Goal: Task Accomplishment & Management: Complete application form

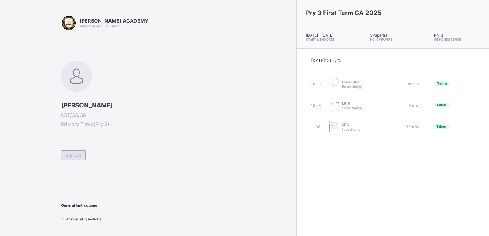
click at [72, 154] on span "Sign Out" at bounding box center [73, 155] width 15 height 5
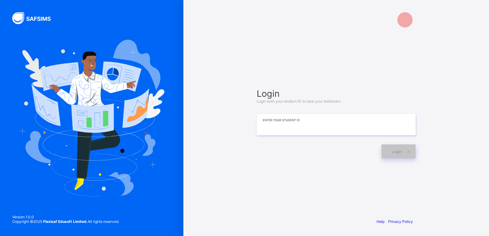
click at [335, 128] on input at bounding box center [336, 124] width 159 height 21
type input "*"
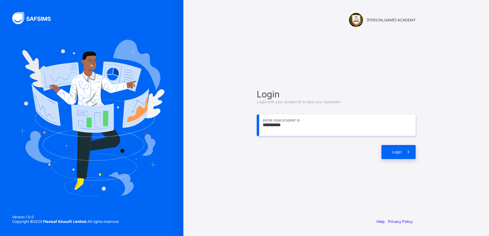
type input "**********"
click at [364, 193] on div "**********" at bounding box center [336, 124] width 171 height 154
click at [389, 147] on div "Login" at bounding box center [399, 152] width 34 height 14
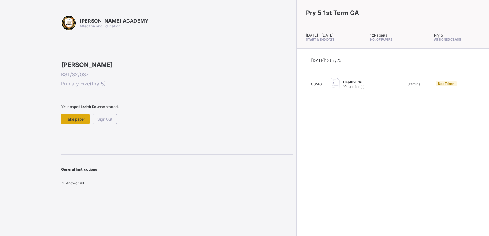
click at [83, 122] on span "Take paper" at bounding box center [75, 119] width 19 height 5
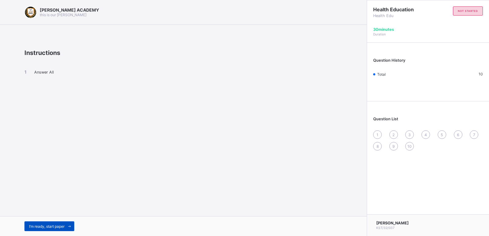
click at [60, 223] on div "I’m ready, start paper" at bounding box center [49, 227] width 50 height 10
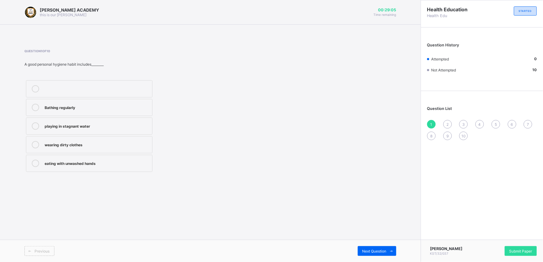
click at [58, 106] on div "Bathing regularly" at bounding box center [97, 107] width 105 height 6
click at [447, 120] on div "2" at bounding box center [448, 124] width 9 height 9
click at [64, 165] on div "eating food outside" at bounding box center [97, 163] width 105 height 6
click at [462, 125] on div "3" at bounding box center [464, 124] width 9 height 9
click at [83, 86] on div "Helps us to stay healty and strong" at bounding box center [97, 88] width 105 height 6
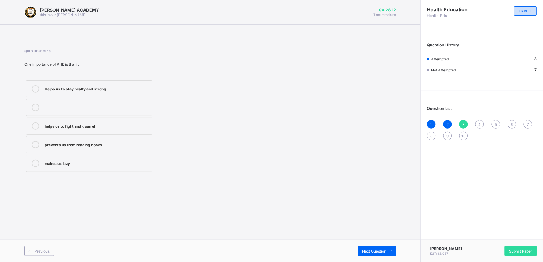
click at [479, 124] on span "4" at bounding box center [480, 124] width 2 height 5
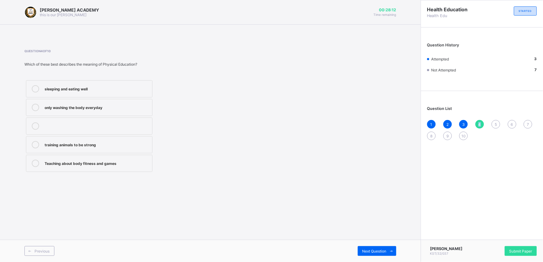
click at [479, 124] on span "4" at bounding box center [480, 124] width 2 height 5
click at [86, 102] on label "only washing the body everyday" at bounding box center [89, 107] width 127 height 17
click at [489, 120] on div "5" at bounding box center [496, 124] width 9 height 9
click at [251, 181] on div "Question 5 of 10 Personal Hygiene means________ playing with friends Taking car…" at bounding box center [210, 111] width 372 height 143
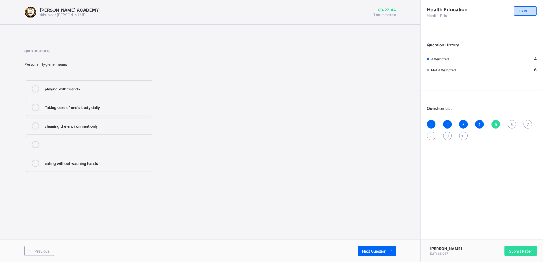
click at [91, 103] on label "Taking care of one's body daily" at bounding box center [89, 107] width 127 height 17
click at [489, 123] on span "6" at bounding box center [512, 124] width 2 height 5
click at [66, 87] on div "eating only sweet things" at bounding box center [97, 88] width 105 height 6
click at [489, 120] on div "7" at bounding box center [528, 124] width 9 height 9
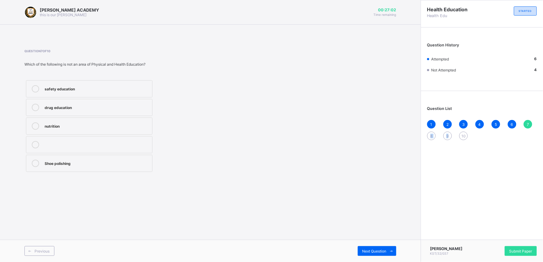
drag, startPoint x: 442, startPoint y: 161, endPoint x: 387, endPoint y: 187, distance: 61.1
click at [392, 187] on div "[PERSON_NAME] ACADEMY this is our [PERSON_NAME] 00:27:02 Time remaining Questio…" at bounding box center [271, 131] width 543 height 262
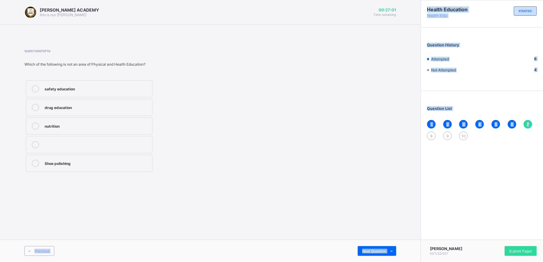
click at [353, 169] on div "Question 7 of 10 Which of the following is not an area of Physical and Health E…" at bounding box center [210, 111] width 372 height 124
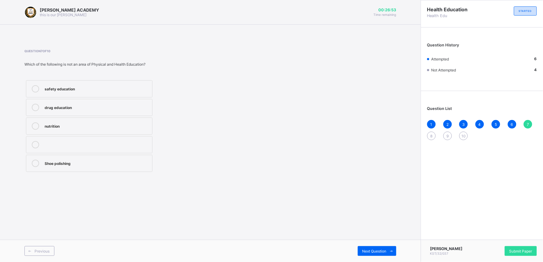
click at [50, 126] on div "nutrition" at bounding box center [97, 126] width 105 height 6
click at [429, 132] on div "8" at bounding box center [431, 136] width 9 height 9
click at [76, 142] on div "Baking and cooking" at bounding box center [97, 144] width 105 height 6
click at [448, 132] on div "9" at bounding box center [448, 136] width 9 height 9
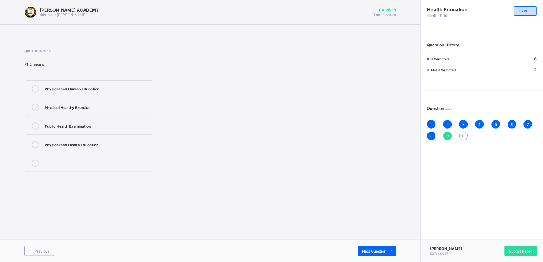
click at [85, 124] on div "Public Health Examination" at bounding box center [97, 126] width 105 height 6
click at [463, 128] on div "3" at bounding box center [464, 124] width 9 height 9
click at [463, 136] on span "10" at bounding box center [464, 136] width 4 height 5
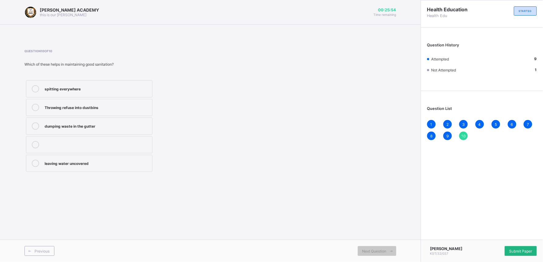
click at [489, 236] on span "Submit Paper" at bounding box center [521, 251] width 23 height 5
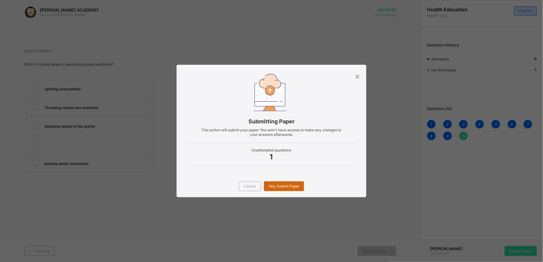
click at [276, 183] on div "Yes, Submit Paper" at bounding box center [284, 187] width 40 height 10
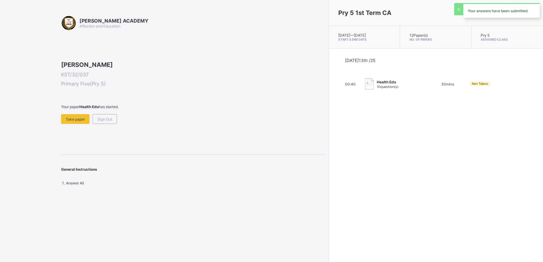
click at [329, 183] on div "Pry 5 1st Term CA [DATE] — [GEOGRAPHIC_DATA][DATE] Start & End Date 12 Paper(s)…" at bounding box center [436, 131] width 214 height 262
click at [65, 124] on div "Take paper" at bounding box center [75, 119] width 28 height 10
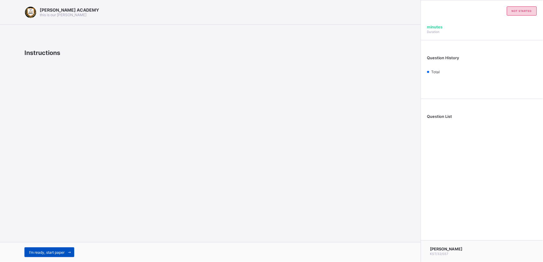
click at [54, 236] on span "I’m ready, start paper" at bounding box center [46, 252] width 35 height 5
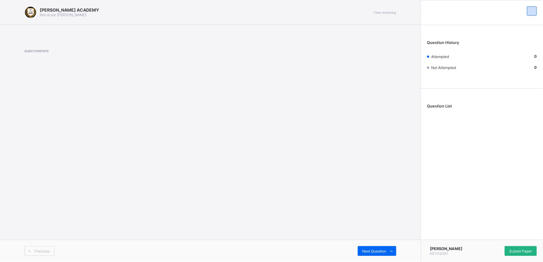
click at [489, 236] on div "Submit Paper" at bounding box center [521, 251] width 32 height 10
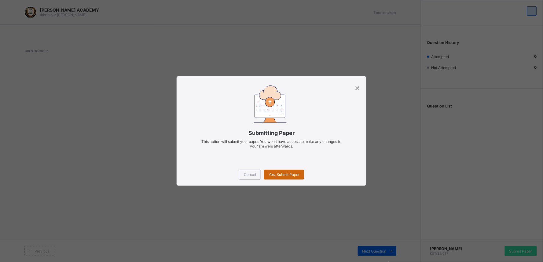
click at [277, 170] on div "Yes, Submit Paper" at bounding box center [284, 175] width 40 height 10
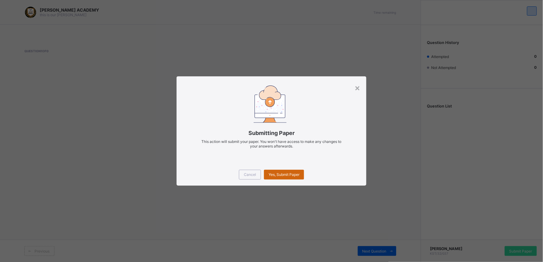
click at [277, 170] on div "Yes, Submit Paper" at bounding box center [284, 175] width 40 height 10
click at [355, 82] on div "Submitting Paper This action will submit your paper. You won't have access to m…" at bounding box center [272, 119] width 190 height 87
click at [356, 85] on div "×" at bounding box center [358, 88] width 6 height 10
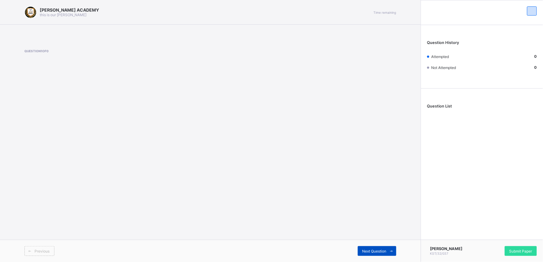
click at [381, 236] on div "Next Question" at bounding box center [377, 251] width 39 height 10
click at [381, 236] on span "Next Question" at bounding box center [375, 251] width 24 height 5
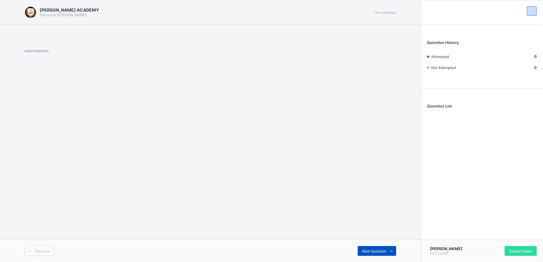
click at [381, 236] on span "Next Question" at bounding box center [375, 251] width 24 height 5
click at [380, 236] on div "Next Question" at bounding box center [377, 251] width 39 height 10
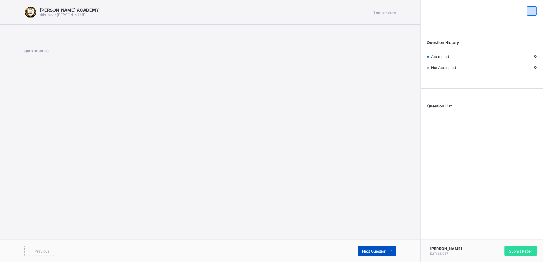
click at [380, 236] on div "Next Question" at bounding box center [377, 251] width 39 height 10
click at [381, 236] on div "Next Question" at bounding box center [377, 251] width 39 height 10
click at [380, 236] on div "Next Question" at bounding box center [377, 251] width 39 height 10
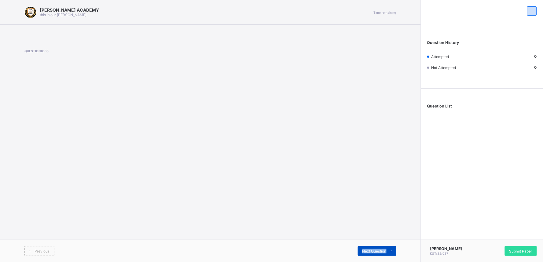
click at [380, 236] on div "Next Question" at bounding box center [377, 251] width 39 height 10
click at [489, 236] on span "Submit Paper" at bounding box center [521, 251] width 23 height 5
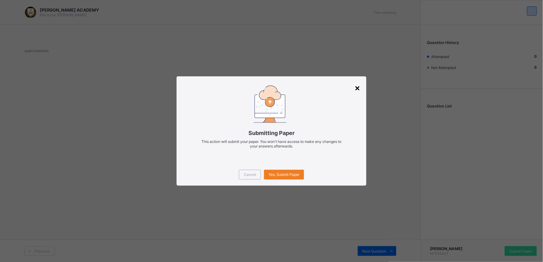
click at [356, 86] on div "×" at bounding box center [358, 88] width 6 height 10
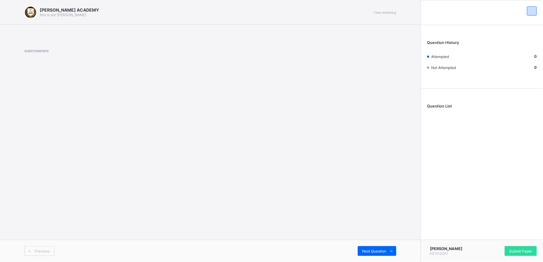
click at [443, 107] on span "Question List" at bounding box center [439, 106] width 25 height 5
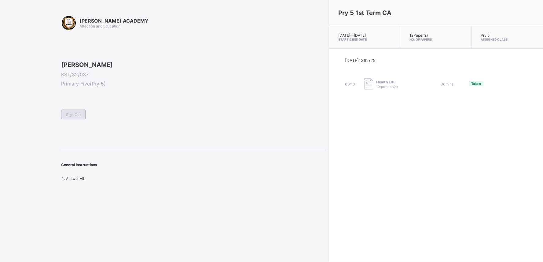
click at [74, 117] on span "Sign Out" at bounding box center [73, 115] width 15 height 5
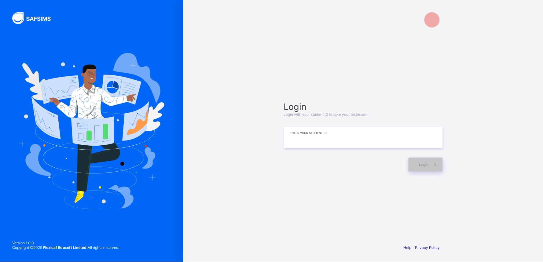
click at [337, 138] on input at bounding box center [363, 137] width 159 height 21
type input "*********"
click at [430, 163] on span at bounding box center [436, 165] width 14 height 14
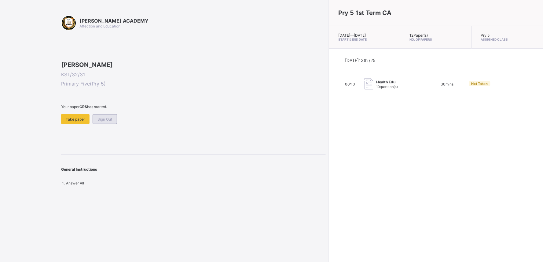
click at [102, 122] on span "Sign Out" at bounding box center [105, 119] width 15 height 5
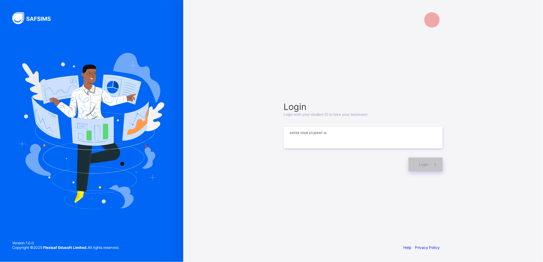
click at [335, 132] on input at bounding box center [363, 137] width 159 height 21
type input "*********"
click at [437, 166] on icon at bounding box center [436, 165] width 6 height 6
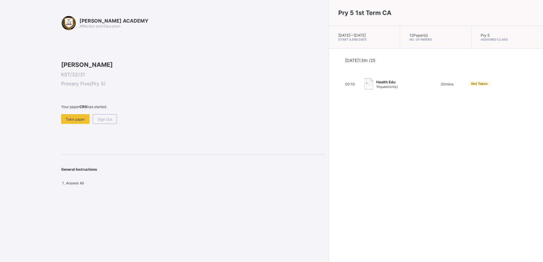
click at [68, 114] on span at bounding box center [193, 111] width 265 height 5
click at [69, 122] on span "Take paper" at bounding box center [75, 119] width 19 height 5
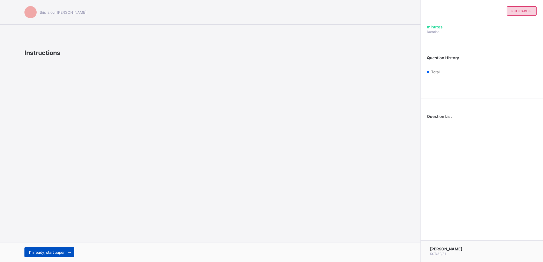
click at [43, 236] on div "I’m ready, start paper" at bounding box center [49, 253] width 50 height 10
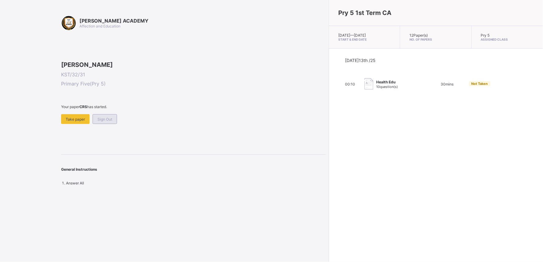
click at [104, 122] on span "Sign Out" at bounding box center [105, 119] width 15 height 5
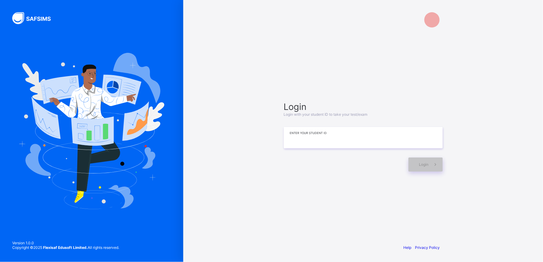
click at [317, 135] on input at bounding box center [363, 137] width 159 height 21
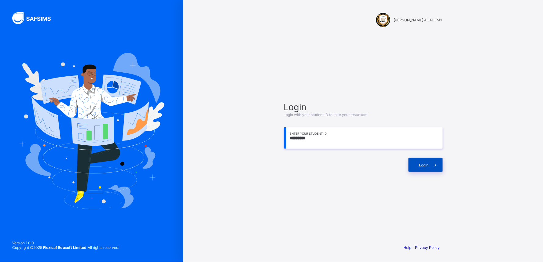
type input "*********"
click at [418, 163] on div "Login" at bounding box center [426, 165] width 34 height 14
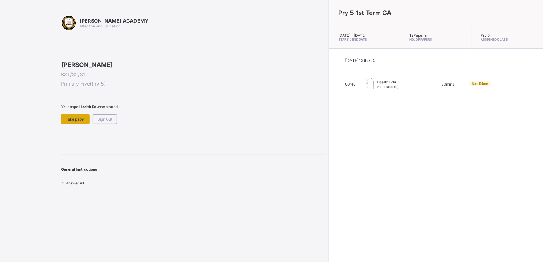
click at [68, 124] on div "Take paper" at bounding box center [75, 119] width 28 height 10
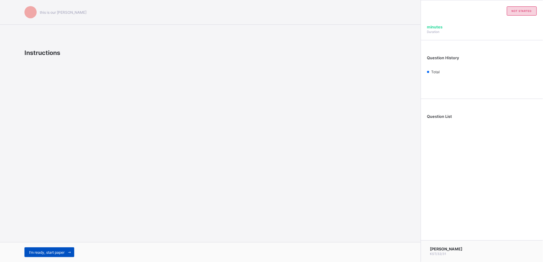
click at [59, 236] on span "I’m ready, start paper" at bounding box center [46, 252] width 35 height 5
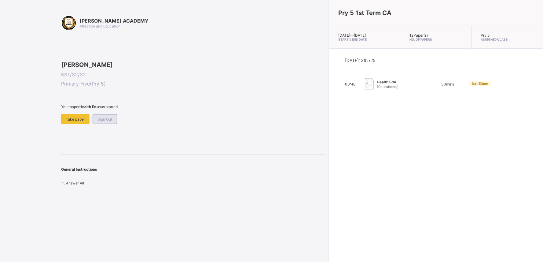
click at [102, 122] on span "Sign Out" at bounding box center [105, 119] width 15 height 5
